Goal: Task Accomplishment & Management: Use online tool/utility

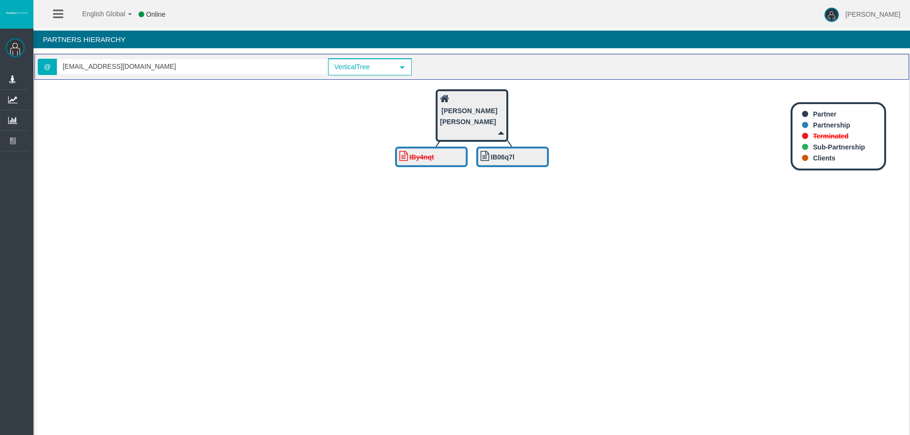
click at [0, 0] on span "Commisions By Client" at bounding box center [0, 0] width 0 height 0
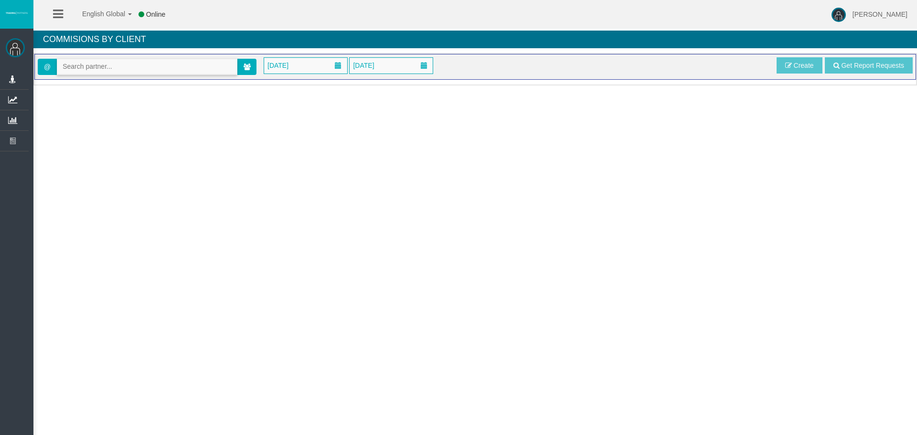
click at [85, 72] on input "text" at bounding box center [147, 66] width 180 height 15
paste input "IB8l0ht"
click at [85, 83] on span "[36661] [PERSON_NAME]" at bounding box center [102, 83] width 79 height 8
type input "[EMAIL_ADDRESS][DOMAIN_NAME]"
click at [291, 63] on span "[DATE]" at bounding box center [278, 65] width 27 height 13
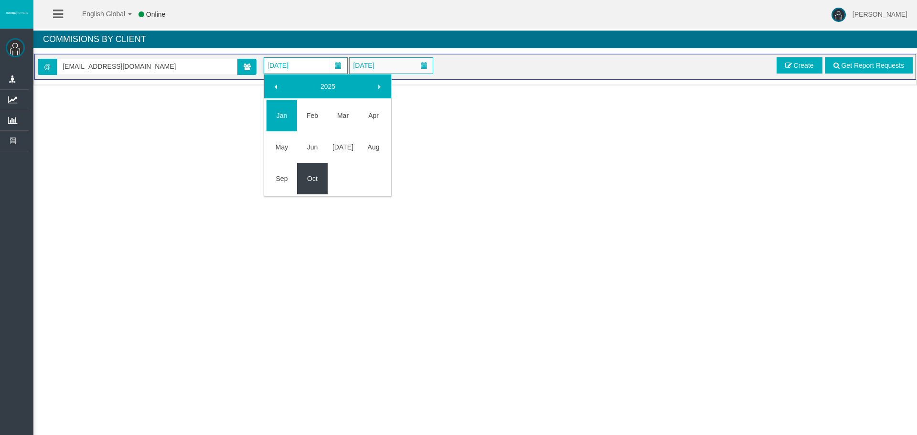
drag, startPoint x: 318, startPoint y: 174, endPoint x: 334, endPoint y: 147, distance: 31.9
click at [318, 174] on link "Oct" at bounding box center [312, 178] width 31 height 17
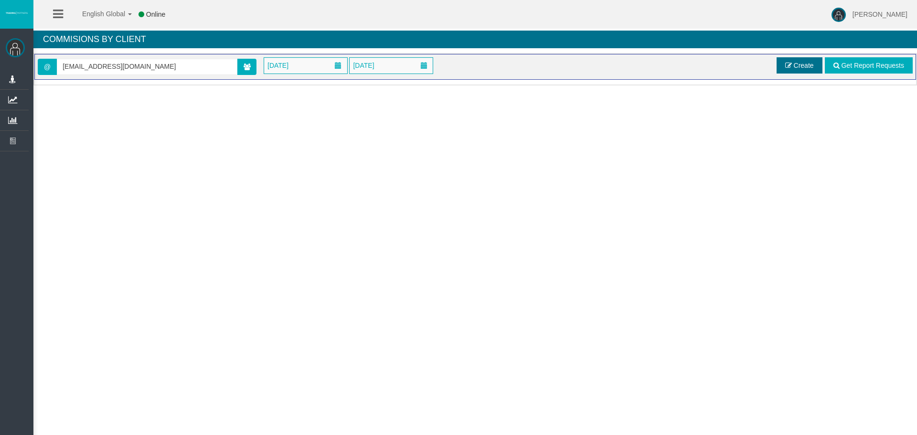
click at [794, 64] on span "Create" at bounding box center [804, 66] width 20 height 8
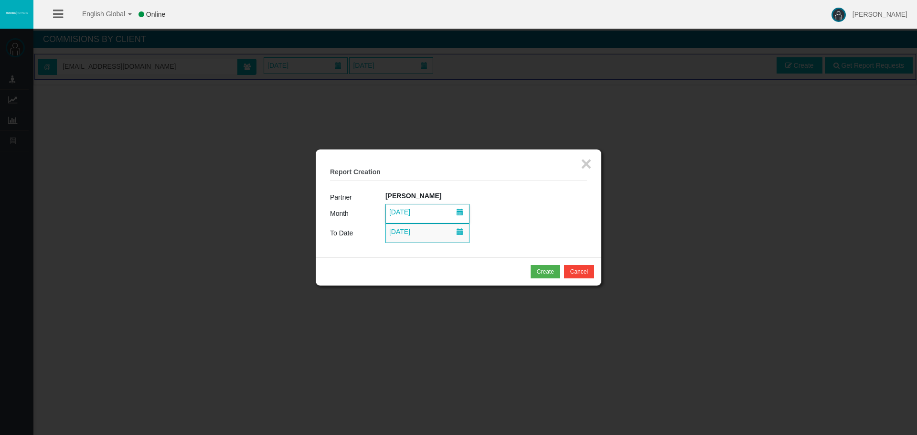
click at [406, 212] on span "[DATE]" at bounding box center [399, 211] width 27 height 13
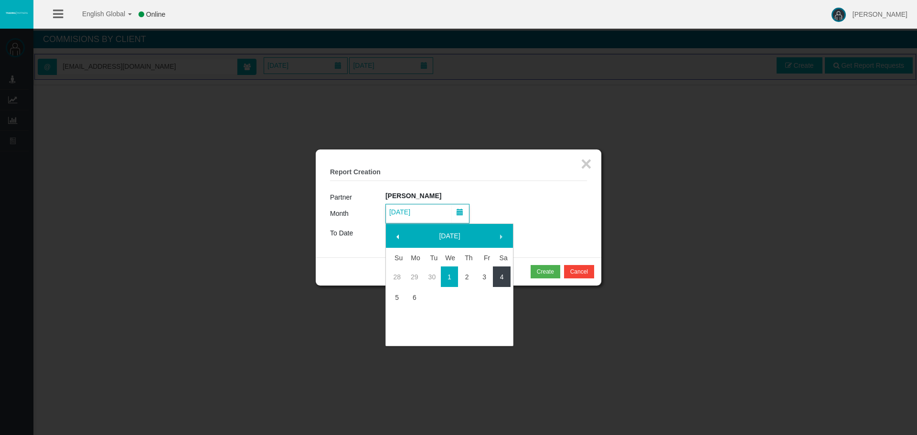
click at [498, 278] on link "4" at bounding box center [502, 276] width 18 height 17
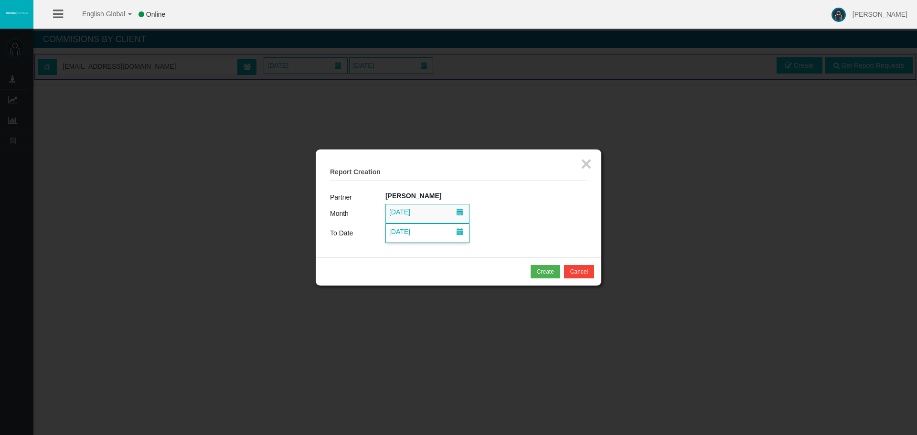
click at [413, 229] on span "06/10/2025" at bounding box center [399, 231] width 27 height 13
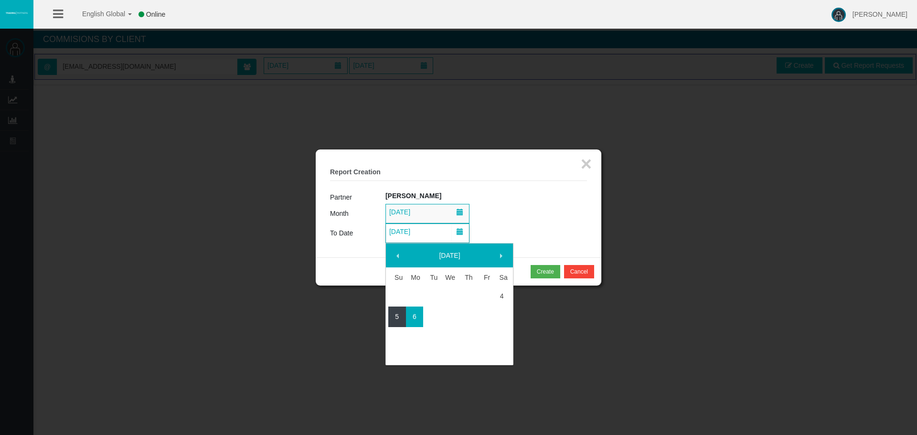
click at [399, 315] on link "5" at bounding box center [397, 316] width 18 height 17
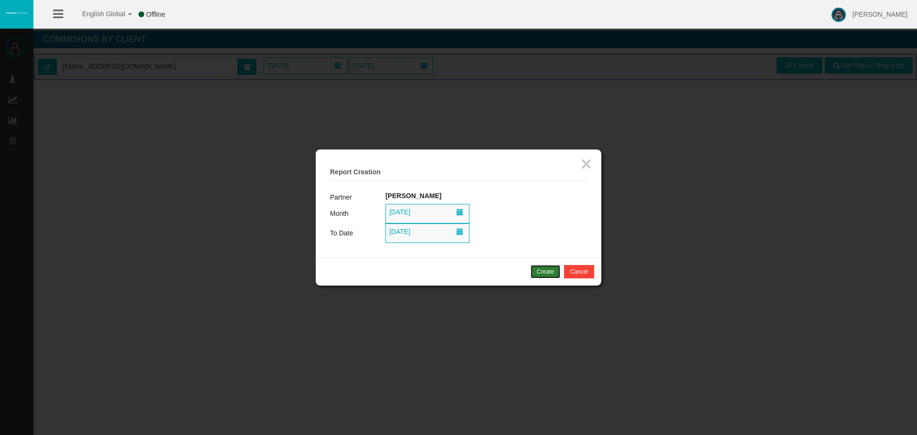
click at [541, 273] on div "Create" at bounding box center [545, 271] width 17 height 9
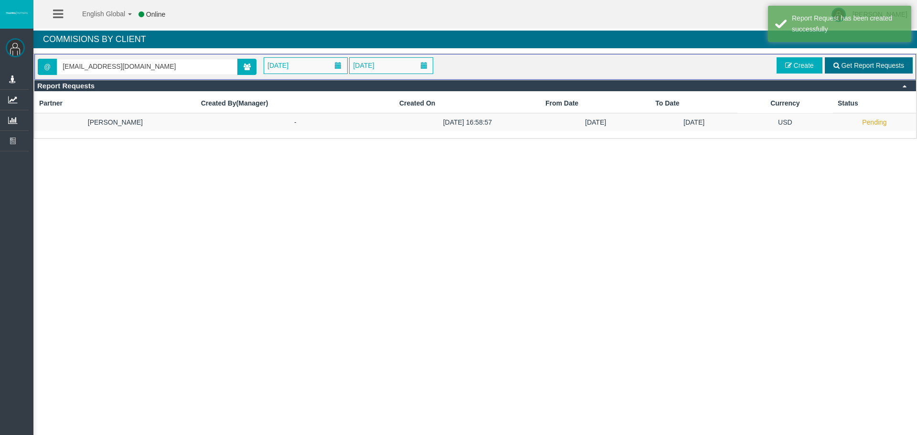
click at [861, 58] on link "Get Report Requests" at bounding box center [869, 65] width 88 height 16
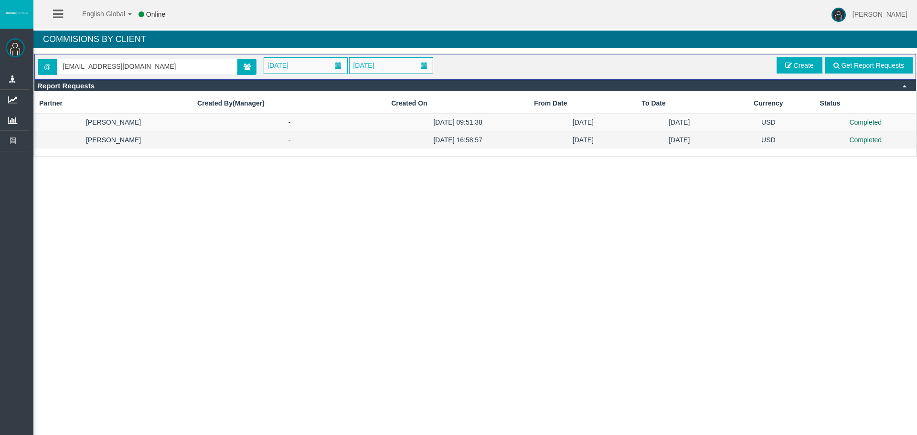
click at [713, 138] on td "[DATE]" at bounding box center [679, 140] width 85 height 18
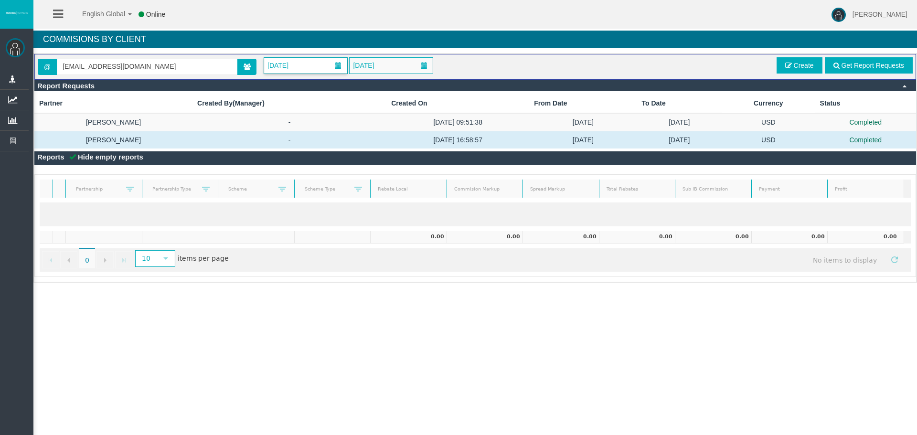
click at [291, 65] on span "[DATE]" at bounding box center [278, 65] width 27 height 13
drag, startPoint x: 480, startPoint y: 65, endPoint x: 844, endPoint y: 54, distance: 364.0
click at [485, 64] on div "October 2025 October 2025" at bounding box center [511, 65] width 510 height 17
click at [805, 67] on span "Create" at bounding box center [804, 66] width 20 height 8
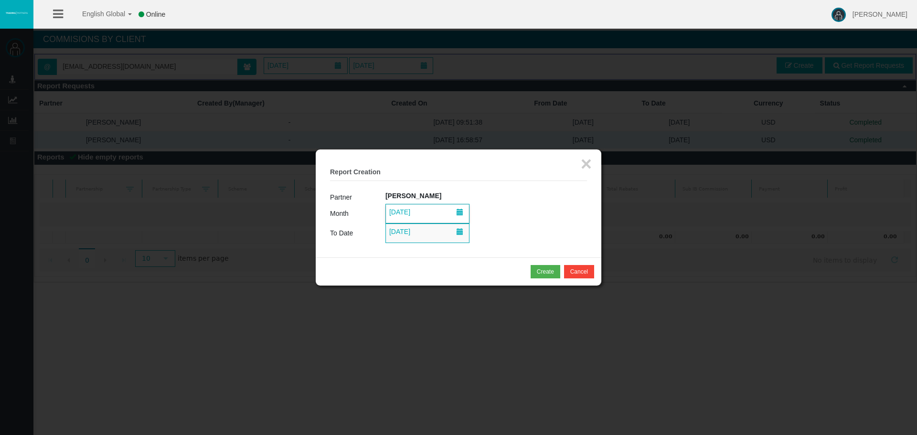
click at [413, 216] on span "01/10/2025" at bounding box center [399, 211] width 27 height 13
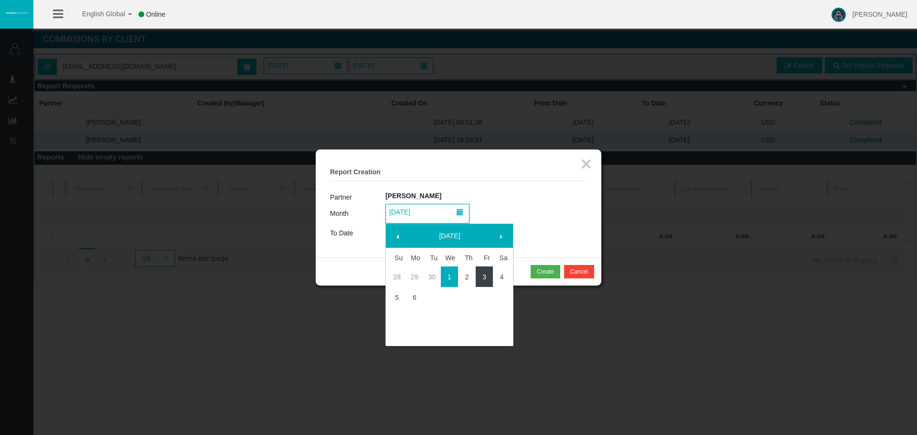
click at [480, 279] on link "3" at bounding box center [485, 276] width 18 height 17
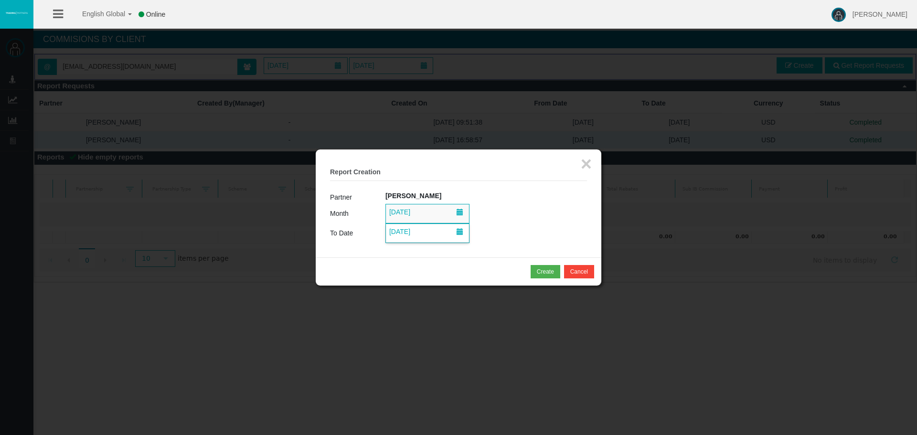
click at [425, 232] on span "06/10/2025" at bounding box center [427, 233] width 83 height 19
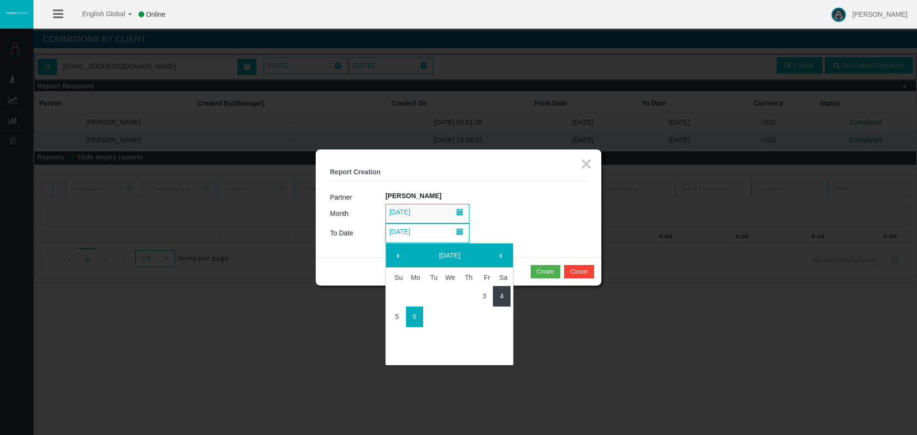
click at [484, 297] on link "3" at bounding box center [485, 295] width 18 height 17
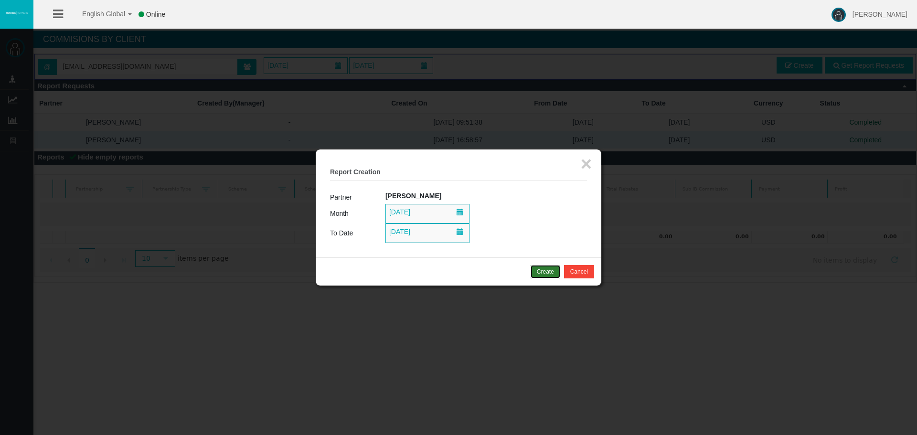
click at [541, 271] on div "Create" at bounding box center [545, 271] width 17 height 9
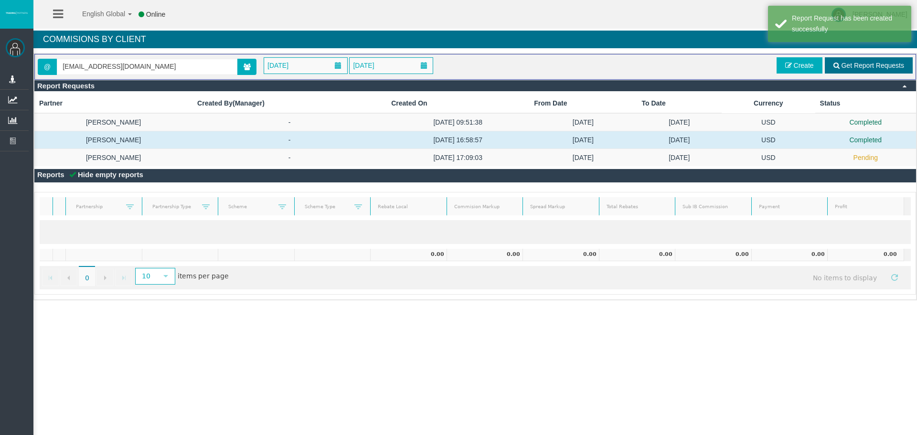
click at [859, 68] on span "Get Report Requests" at bounding box center [872, 66] width 63 height 8
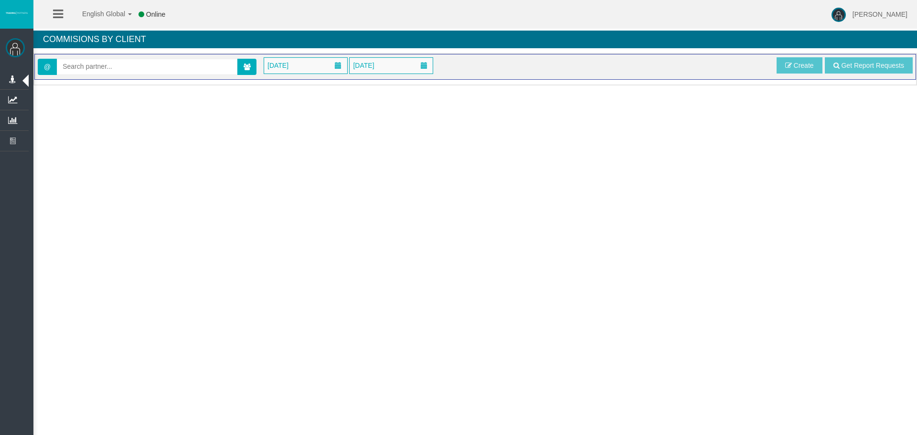
drag, startPoint x: 132, startPoint y: 75, endPoint x: 121, endPoint y: 68, distance: 12.5
click at [125, 71] on div "@" at bounding box center [147, 66] width 219 height 19
click at [120, 67] on input "text" at bounding box center [147, 66] width 180 height 15
paste input "IB8l0ht"
click at [128, 84] on span "[36661] [PERSON_NAME]" at bounding box center [102, 83] width 79 height 8
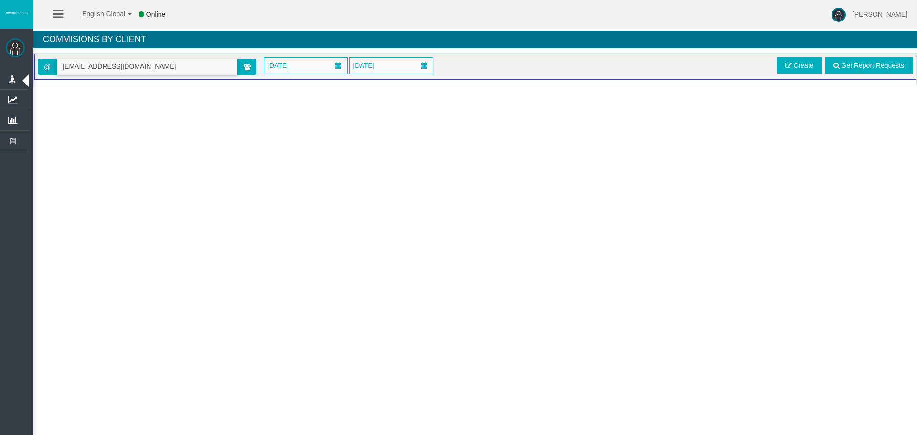
type input "[EMAIL_ADDRESS][DOMAIN_NAME]"
click at [317, 62] on span "[DATE]" at bounding box center [305, 66] width 83 height 16
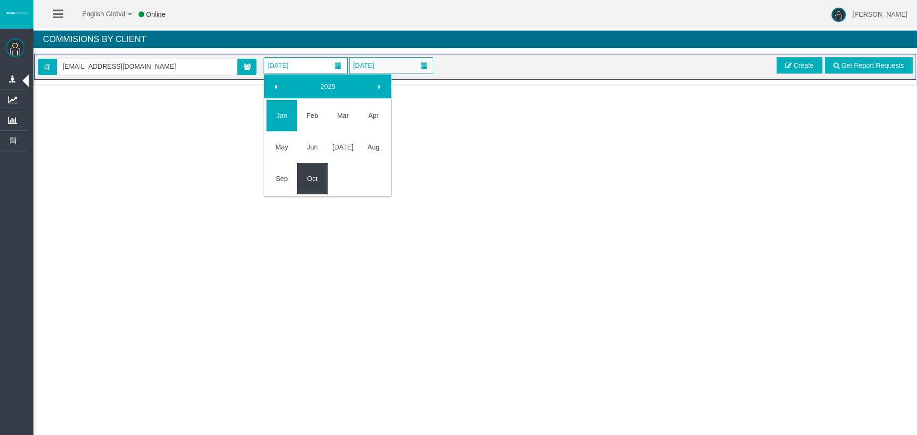
click at [310, 174] on link "Oct" at bounding box center [312, 178] width 31 height 17
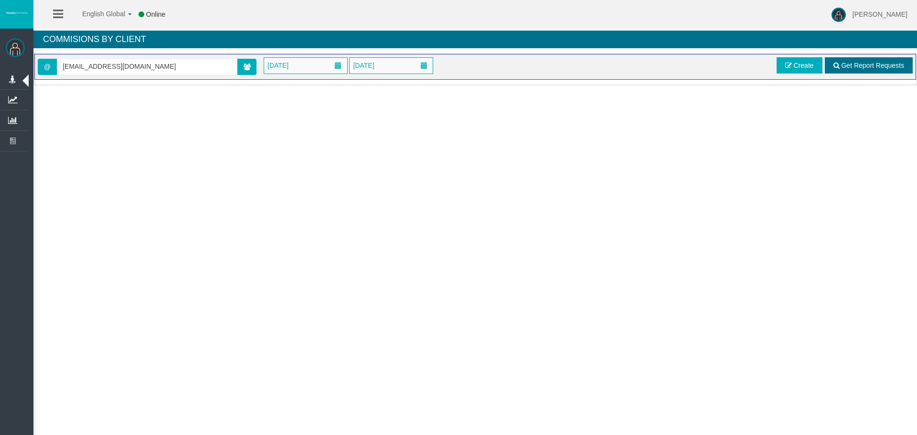
click at [848, 64] on span "Get Report Requests" at bounding box center [872, 66] width 63 height 8
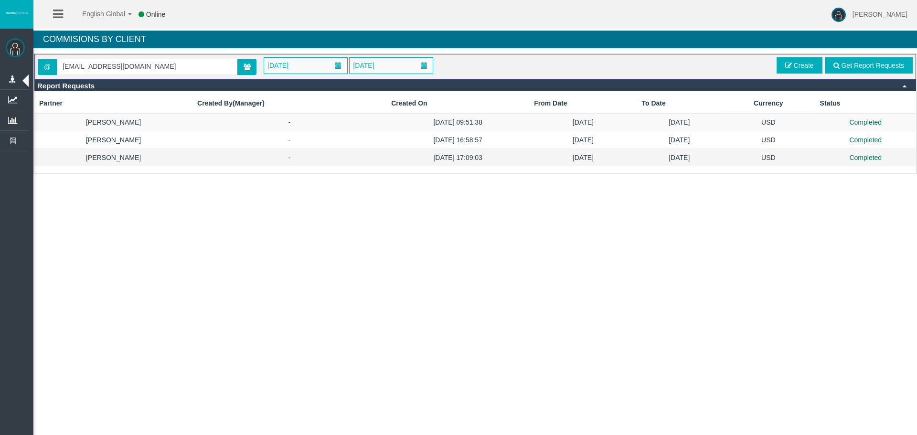
click at [575, 156] on td "[DATE]" at bounding box center [582, 158] width 107 height 18
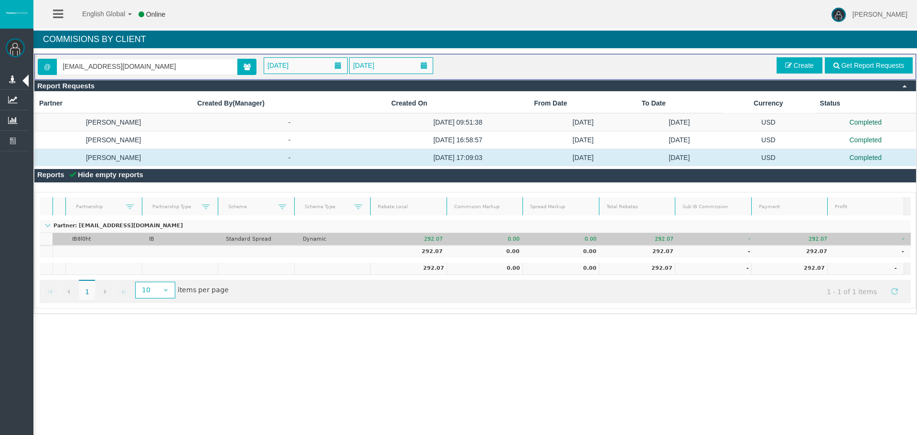
click at [320, 238] on td "Dynamic" at bounding box center [334, 239] width 77 height 12
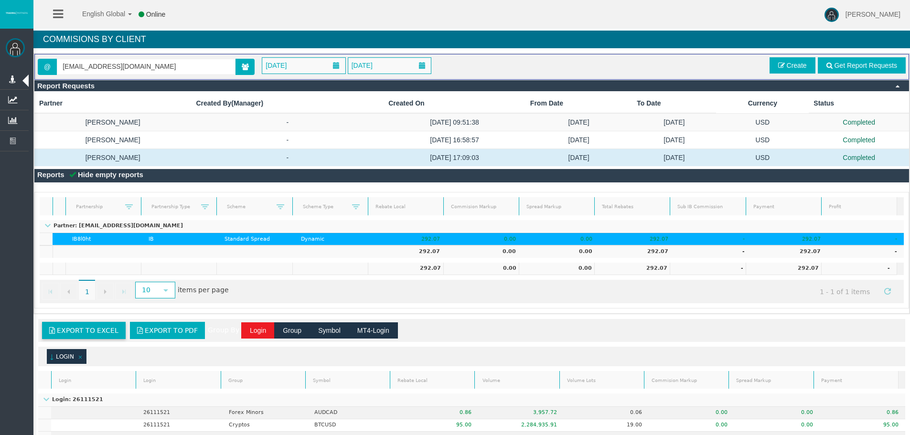
click at [86, 334] on span "Export to Excel" at bounding box center [88, 331] width 62 height 8
